Goal: Navigation & Orientation: Find specific page/section

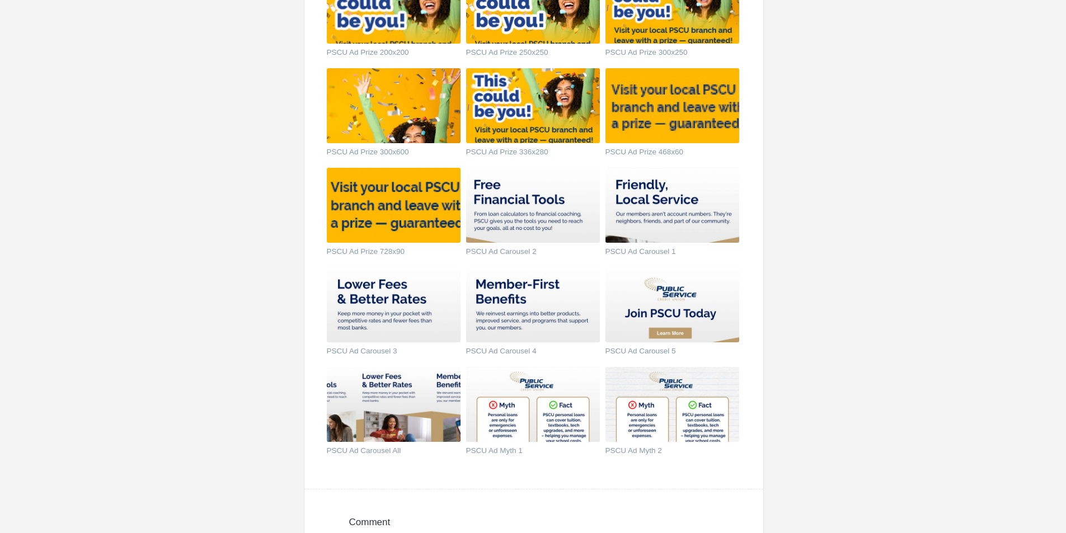
scroll to position [616, 0]
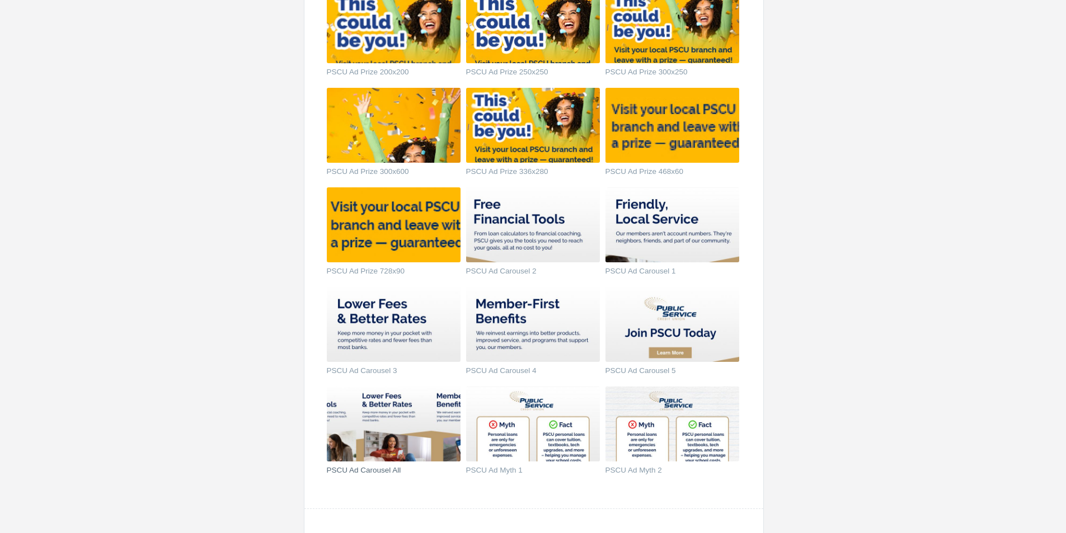
click at [402, 432] on img at bounding box center [394, 424] width 134 height 75
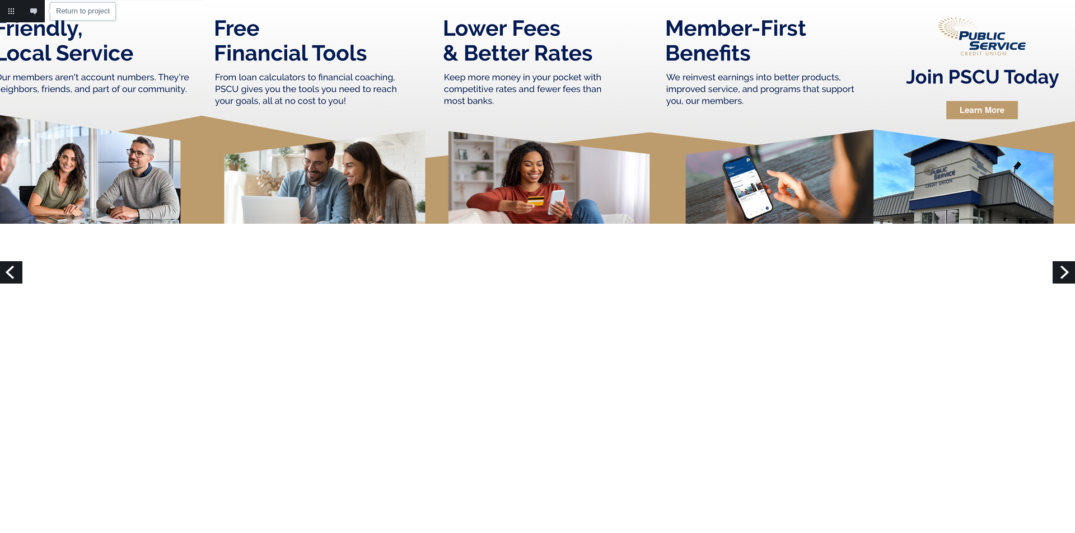
click at [16, 11] on link "Return to project" at bounding box center [11, 11] width 22 height 22
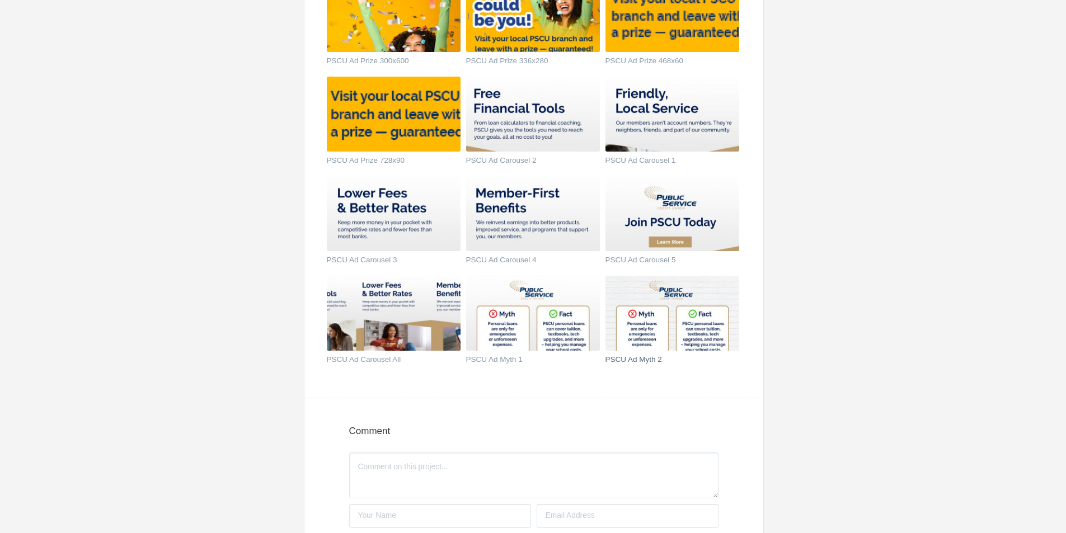
scroll to position [728, 0]
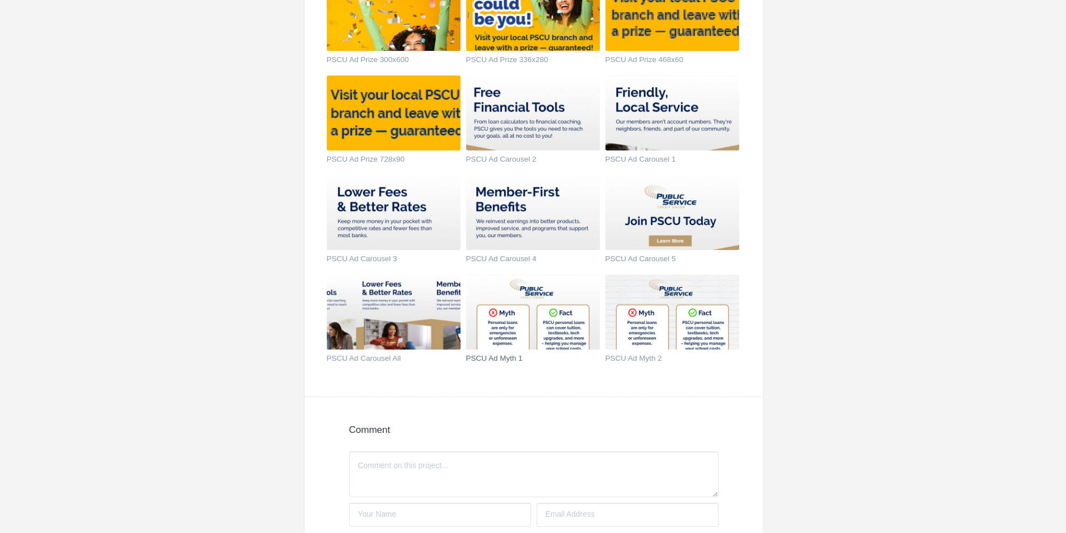
drag, startPoint x: 533, startPoint y: 308, endPoint x: 538, endPoint y: 304, distance: 6.3
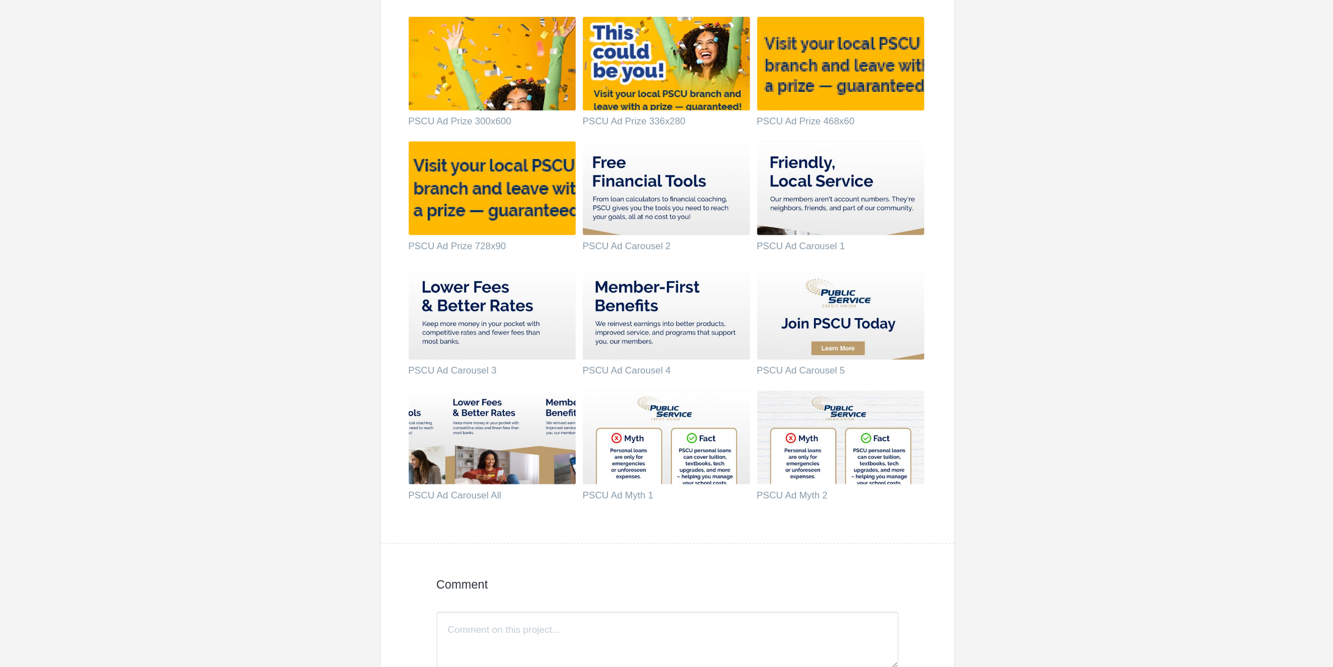
scroll to position [672, 0]
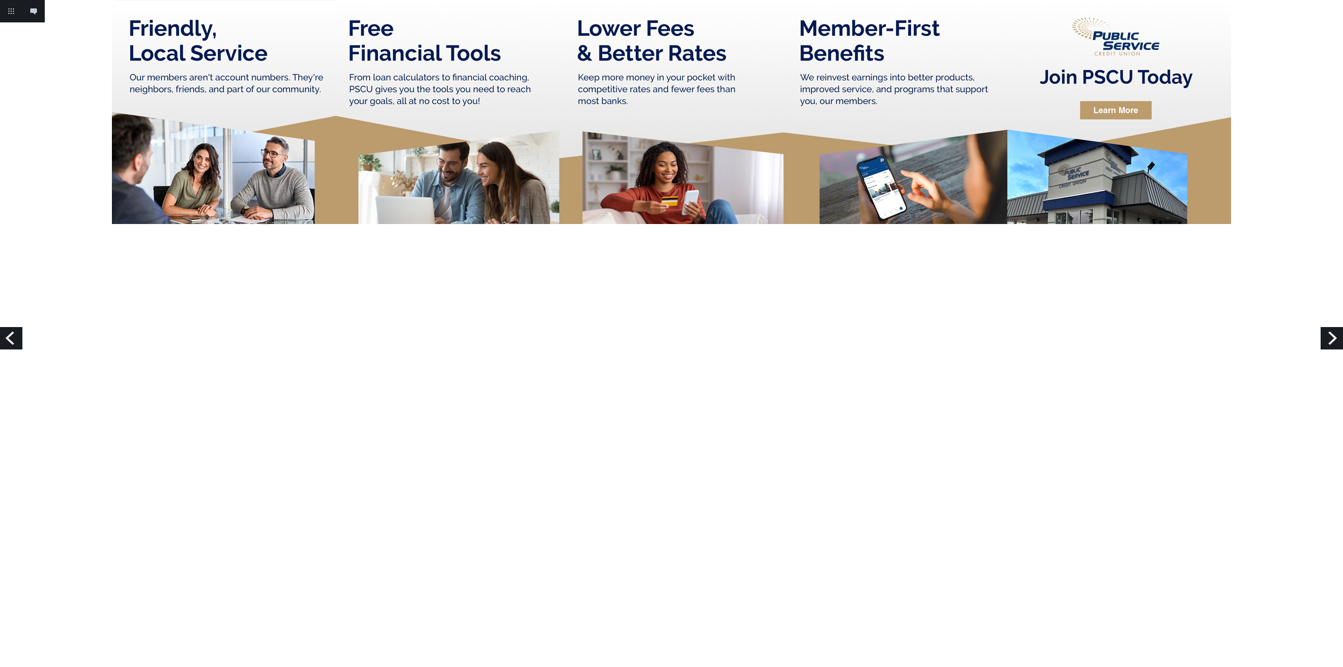
drag, startPoint x: 1059, startPoint y: 0, endPoint x: 809, endPoint y: 338, distance: 420.2
click at [809, 338] on html "Add annotation Cancel Return to project Add annotation Next Previous" at bounding box center [671, 333] width 1343 height 667
